Goal: Navigation & Orientation: Find specific page/section

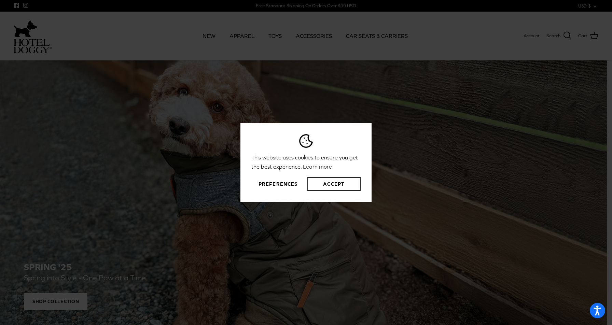
click at [336, 180] on button "Accept" at bounding box center [333, 184] width 53 height 14
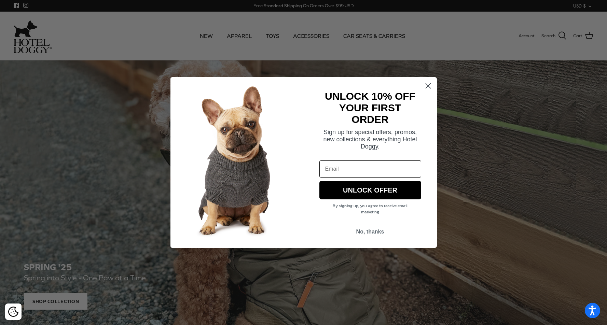
click at [427, 83] on circle "Close dialog" at bounding box center [427, 85] width 11 height 11
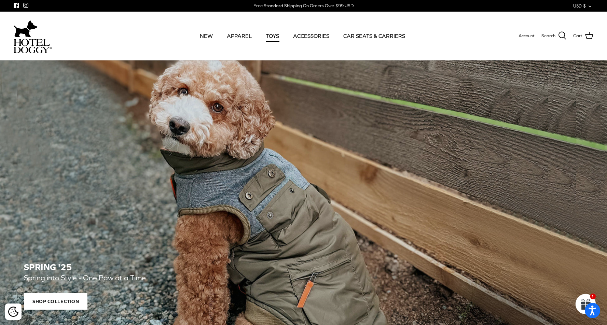
click at [270, 35] on link "TOYS" at bounding box center [273, 35] width 26 height 23
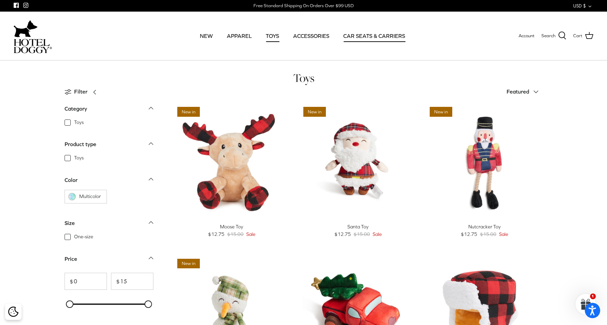
click at [359, 37] on link "CAR SEATS & CARRIERS" at bounding box center [374, 35] width 74 height 23
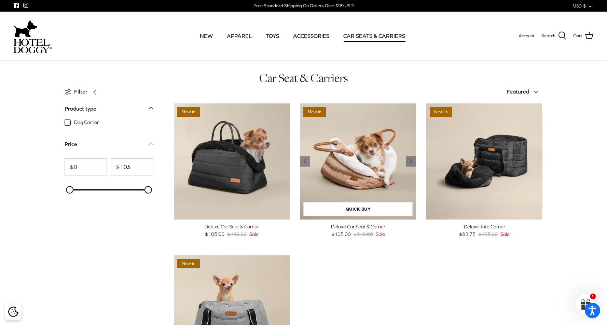
click at [367, 152] on img "Deluxe Car Seat & Carrier" at bounding box center [358, 162] width 116 height 116
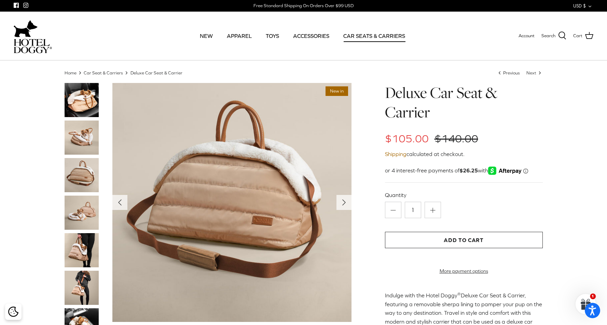
click at [83, 132] on img at bounding box center [82, 138] width 34 height 34
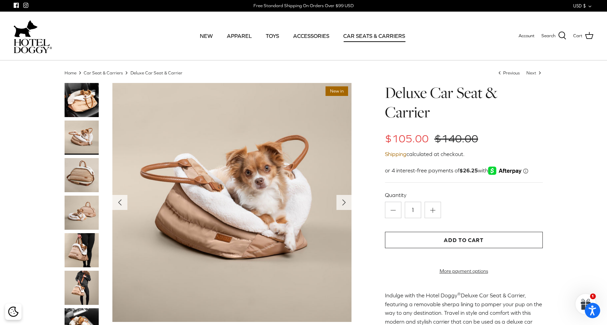
click at [84, 176] on img at bounding box center [82, 175] width 34 height 34
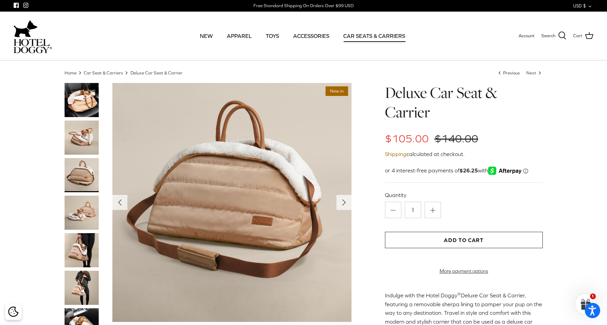
click at [82, 211] on img at bounding box center [82, 213] width 34 height 34
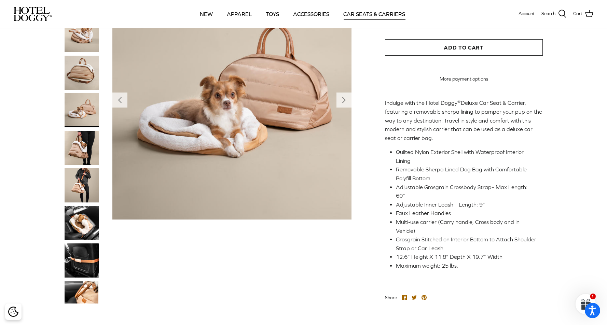
scroll to position [148, 0]
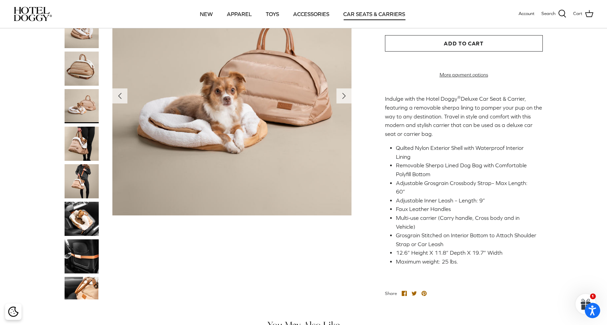
click at [88, 202] on img at bounding box center [82, 219] width 34 height 34
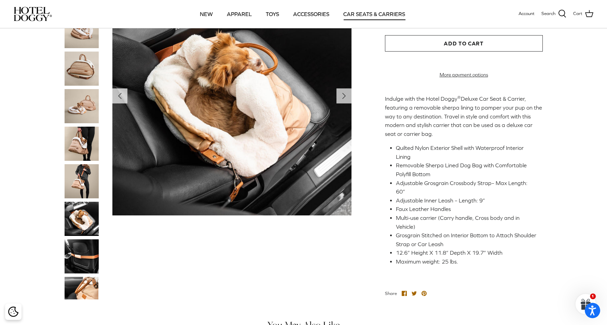
click at [83, 249] on img at bounding box center [82, 256] width 34 height 34
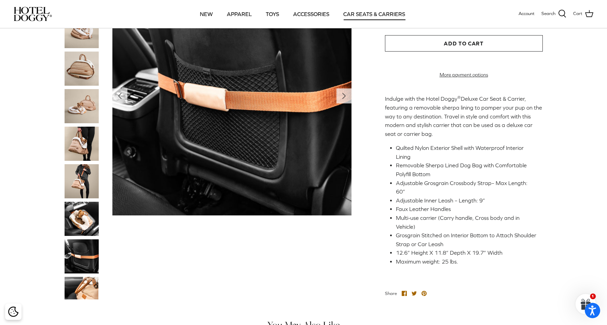
click at [87, 277] on img at bounding box center [82, 288] width 34 height 23
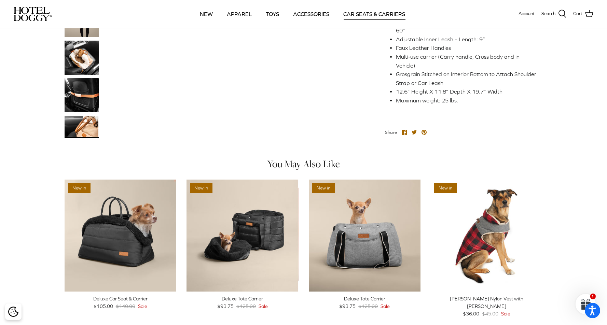
scroll to position [126, 0]
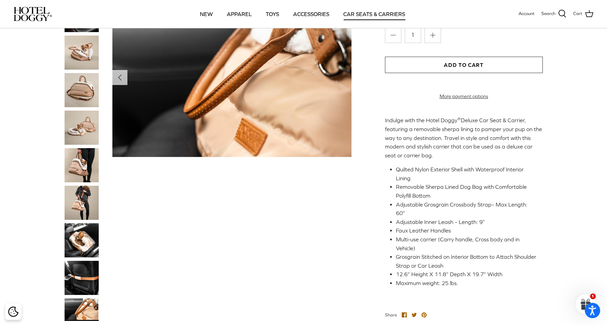
click at [81, 228] on img at bounding box center [82, 240] width 34 height 34
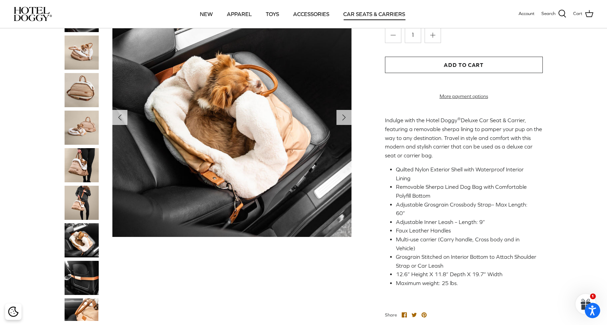
click at [82, 299] on img at bounding box center [82, 310] width 34 height 23
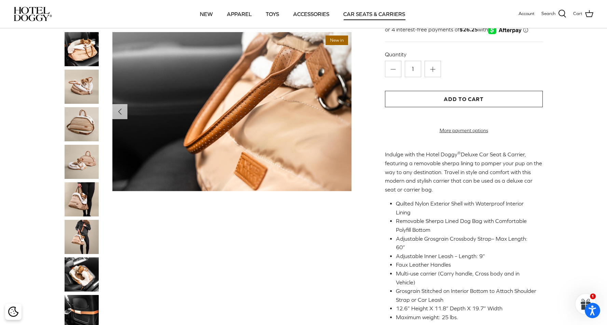
scroll to position [102, 0]
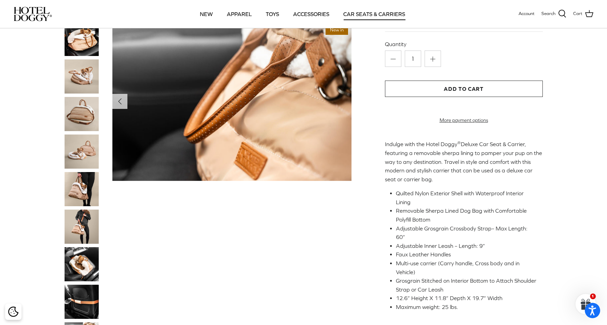
click at [79, 259] on img at bounding box center [82, 264] width 34 height 34
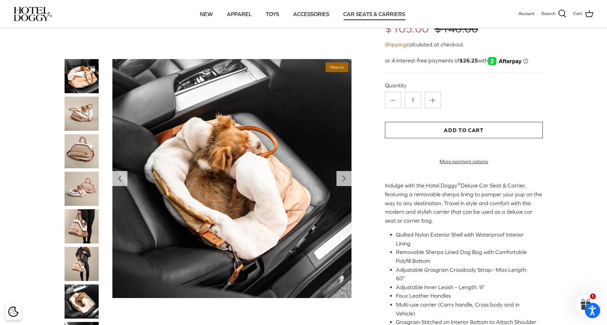
scroll to position [0, 0]
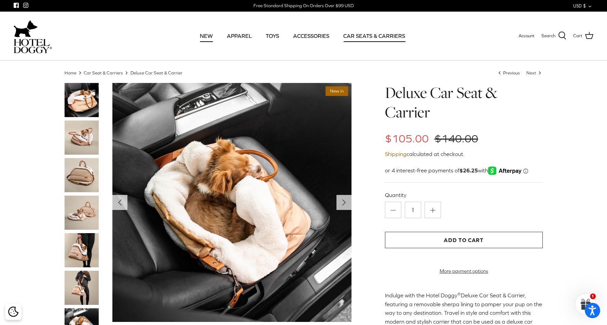
click at [205, 35] on link "NEW" at bounding box center [206, 35] width 25 height 23
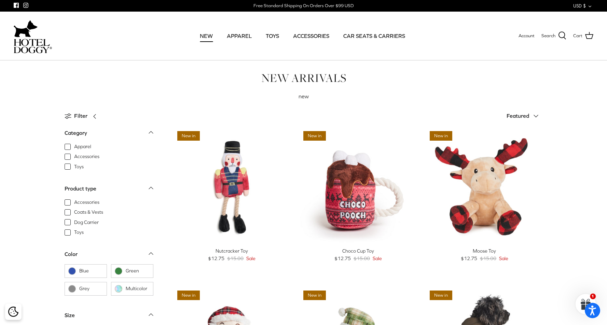
click at [74, 201] on span "Accessories" at bounding box center [86, 202] width 25 height 7
click at [73, 199] on input "Accessories" at bounding box center [73, 198] width 1 height 1
checkbox input "true"
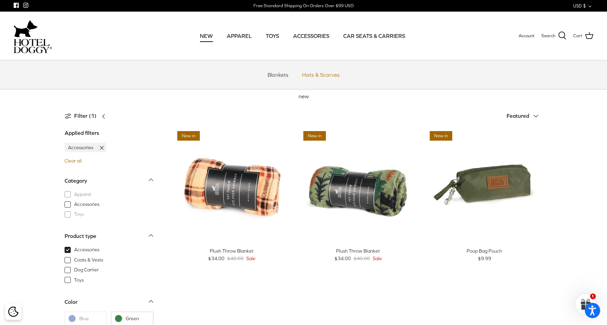
click at [317, 74] on link "Hats & Scarves" at bounding box center [321, 75] width 50 height 20
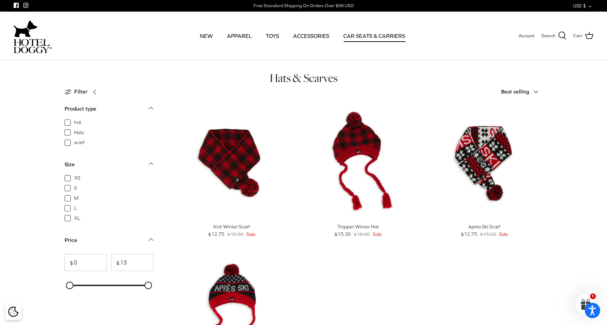
click at [363, 35] on link "CAR SEATS & CARRIERS" at bounding box center [374, 35] width 74 height 23
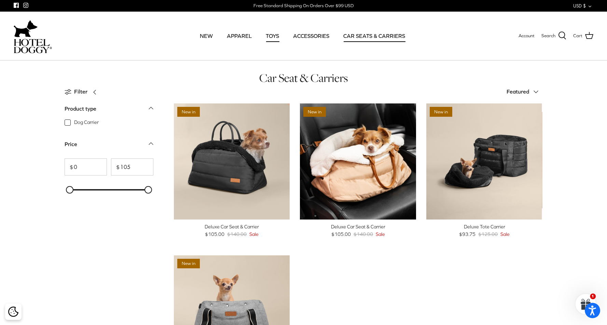
click at [273, 35] on link "TOYS" at bounding box center [273, 35] width 26 height 23
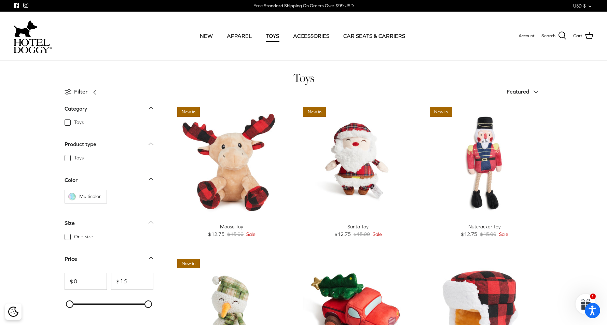
click at [74, 123] on span "Toys" at bounding box center [79, 122] width 10 height 7
click at [73, 120] on input "Toys" at bounding box center [73, 119] width 1 height 1
checkbox input "true"
